Goal: Find specific page/section: Find specific page/section

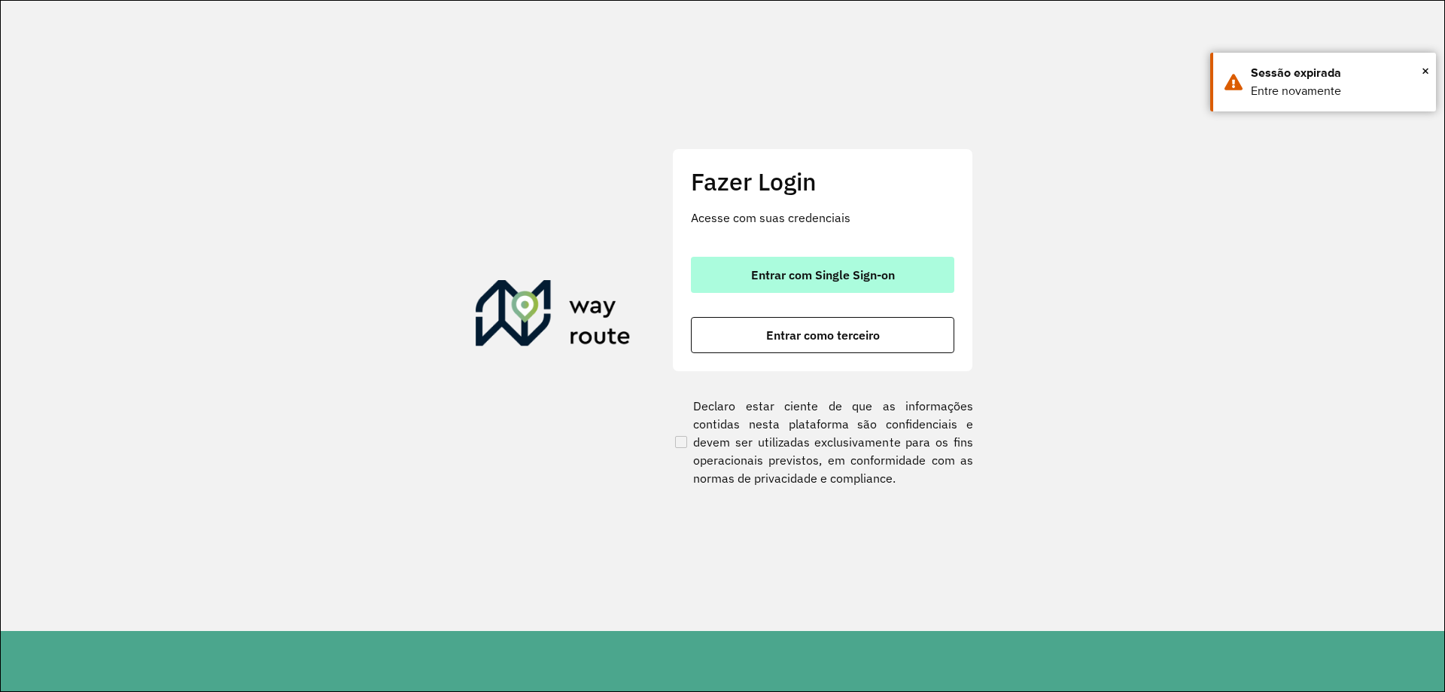
click at [806, 274] on span "Entrar com Single Sign-on" at bounding box center [823, 275] width 144 height 12
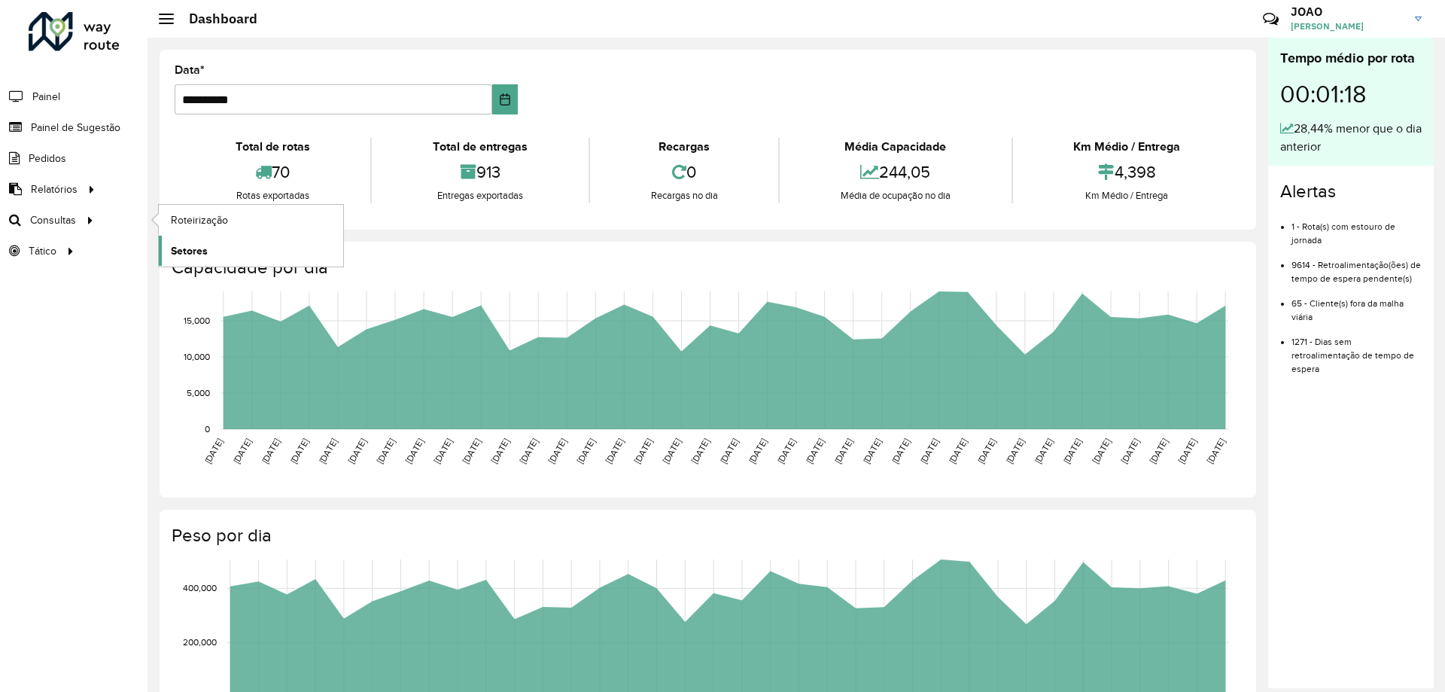
click at [187, 247] on span "Setores" at bounding box center [189, 251] width 37 height 16
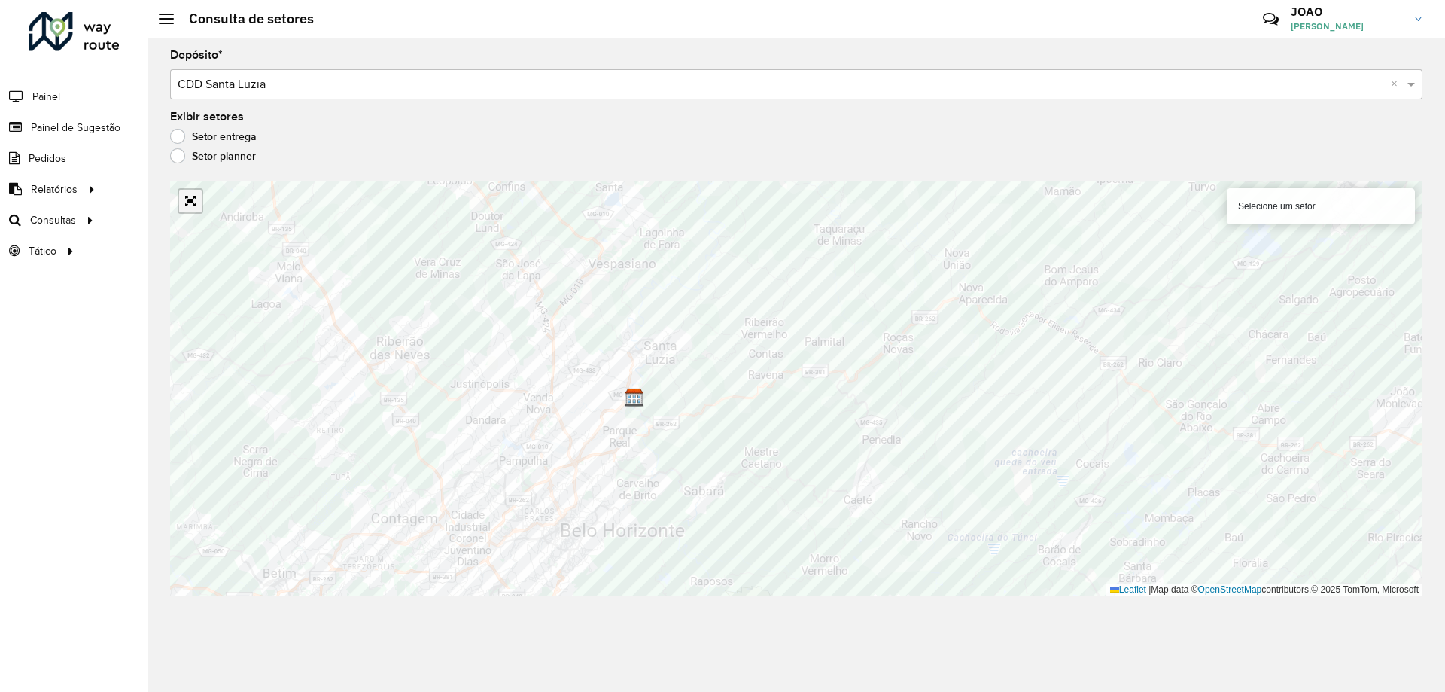
click at [189, 212] on link "Abrir mapa em tela cheia" at bounding box center [190, 201] width 23 height 23
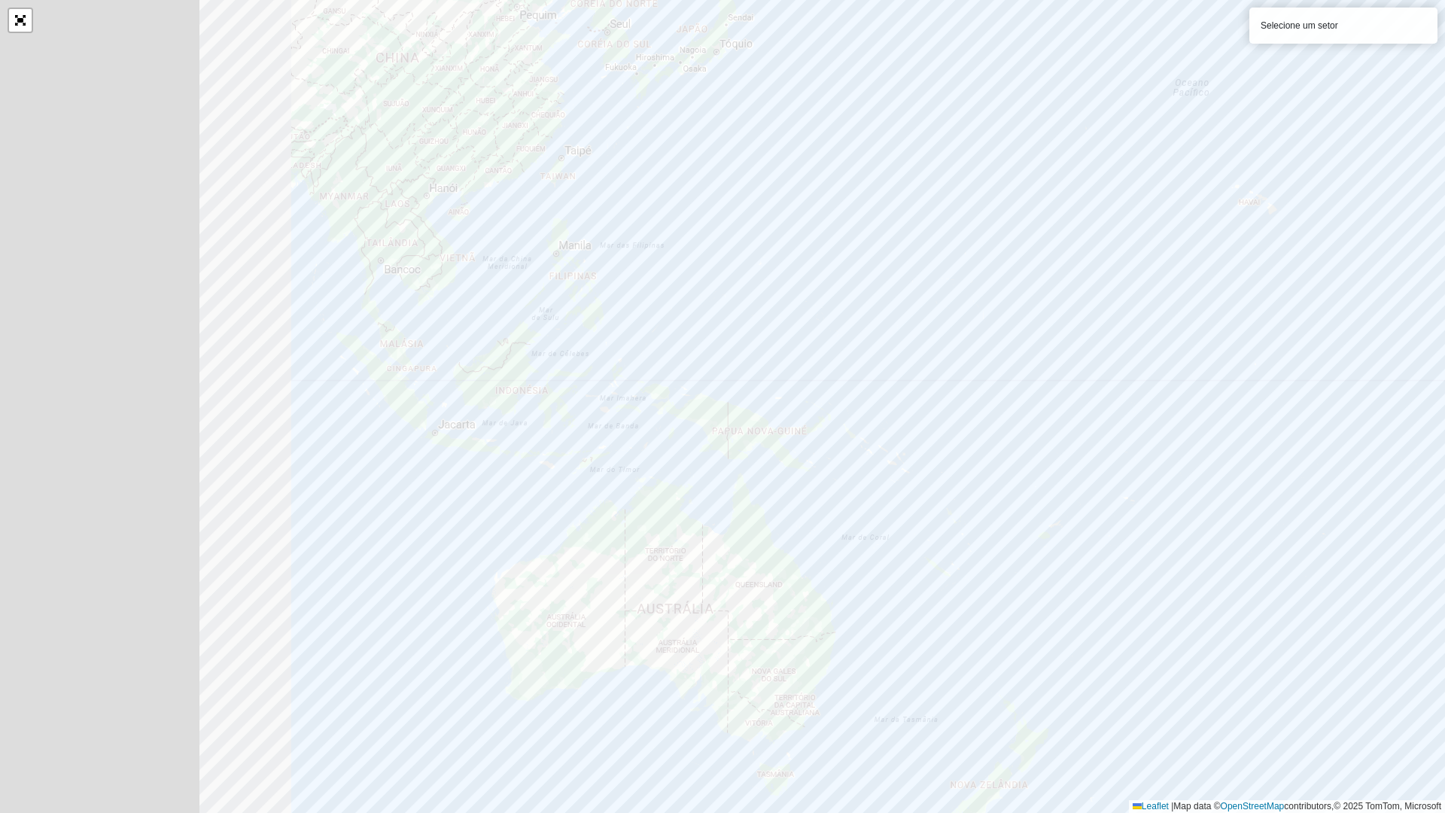
click at [1335, 560] on div "Selecione um setor Leaflet | Map data © OpenStreetMap contributors,© 2025 TomTo…" at bounding box center [722, 406] width 1445 height 813
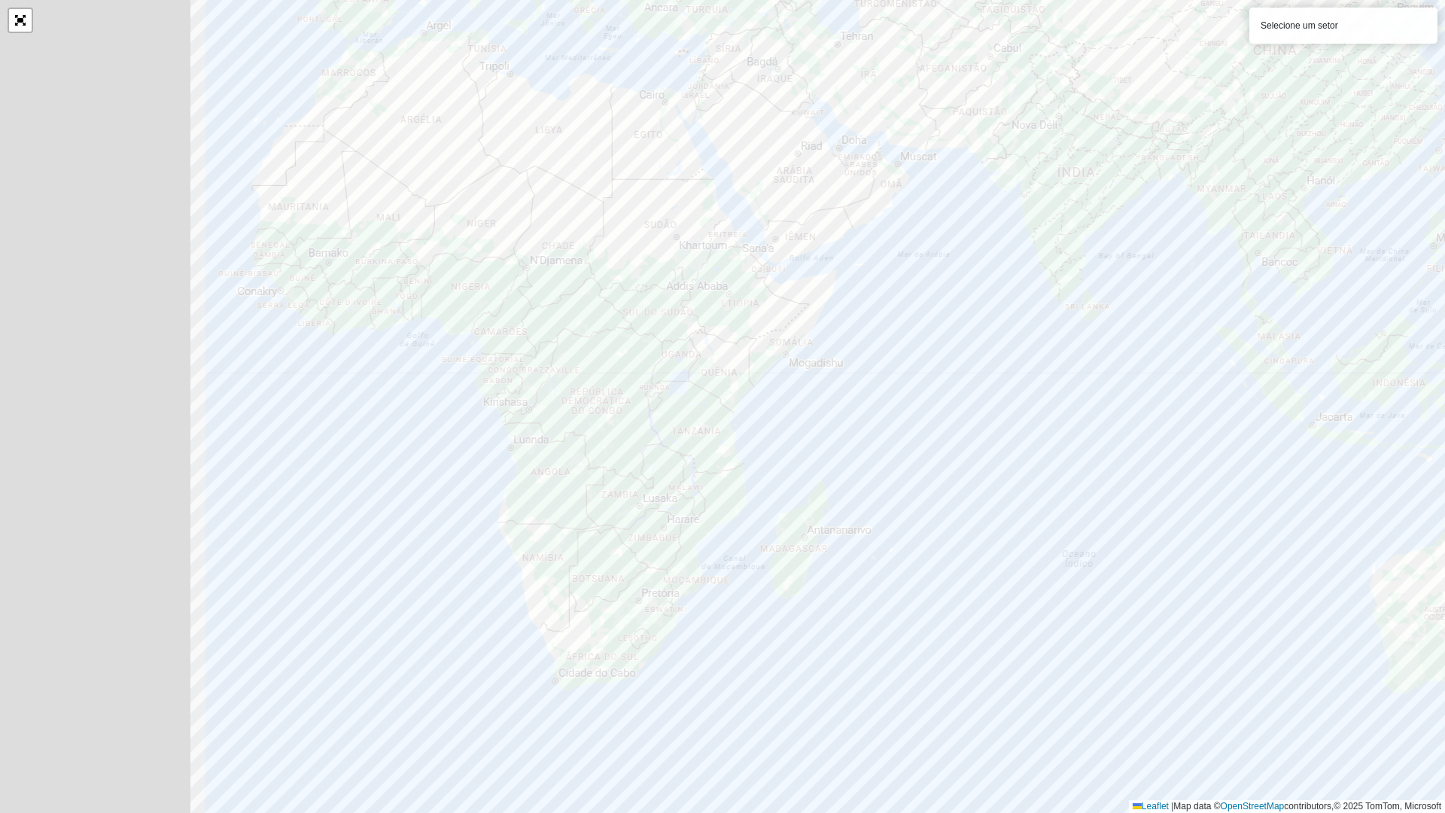
click at [1201, 594] on div "Selecione um setor Leaflet | Map data © OpenStreetMap contributors,© 2025 TomTo…" at bounding box center [722, 406] width 1445 height 813
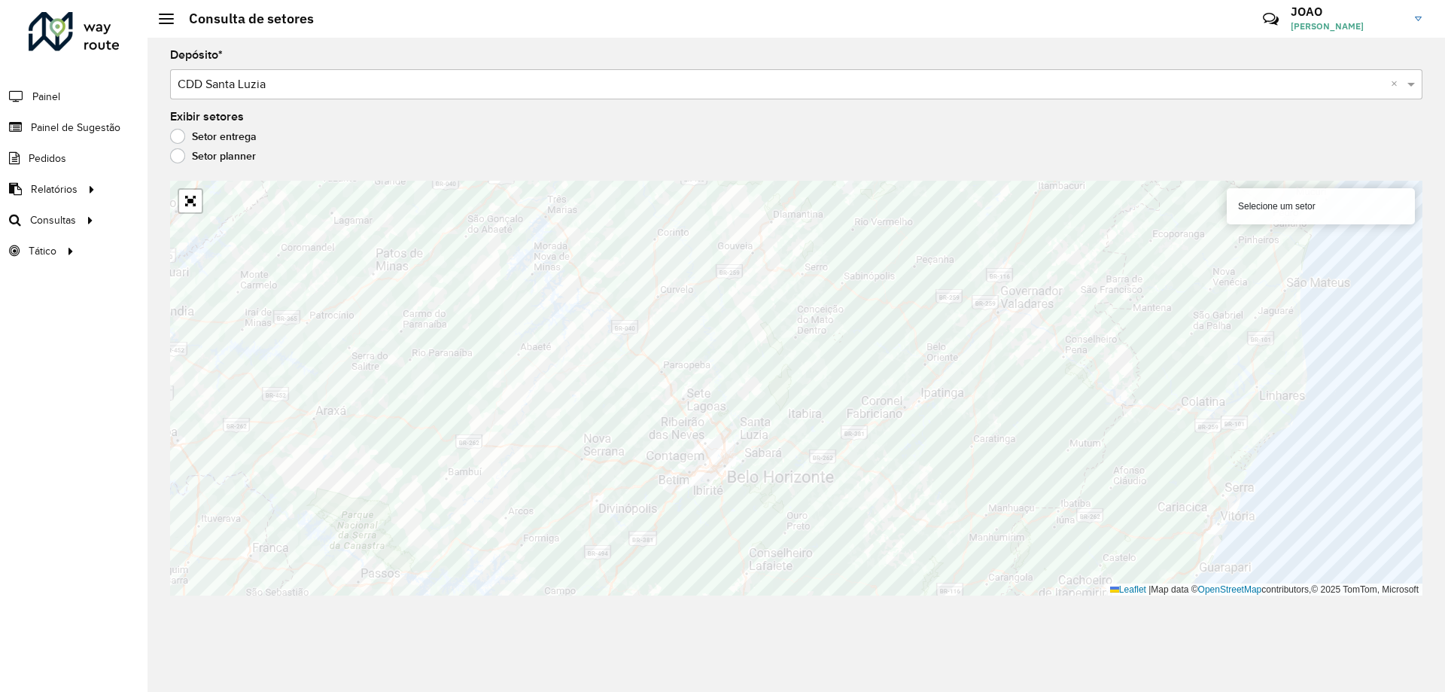
click at [584, 59] on div "Depósito * Selecione um depósito × CDD Santa Luzia ×" at bounding box center [796, 75] width 1253 height 50
